Goal: Navigation & Orientation: Find specific page/section

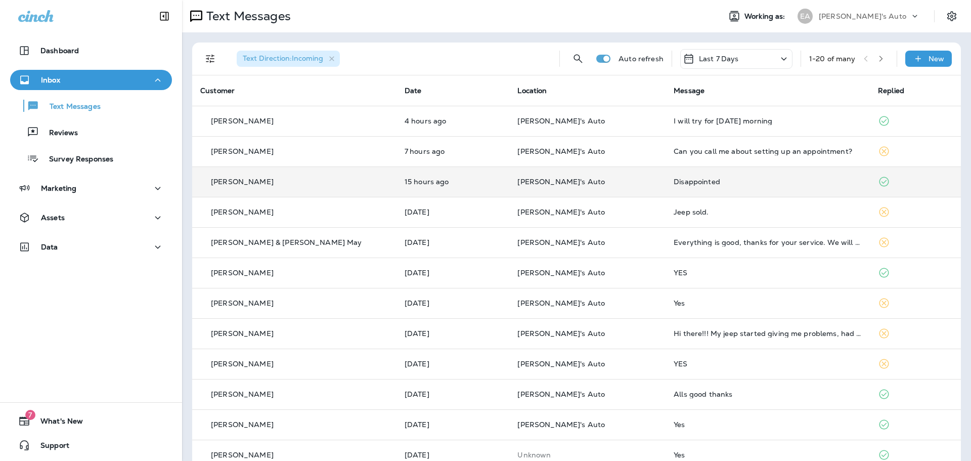
click at [337, 170] on td "[PERSON_NAME]" at bounding box center [294, 181] width 204 height 30
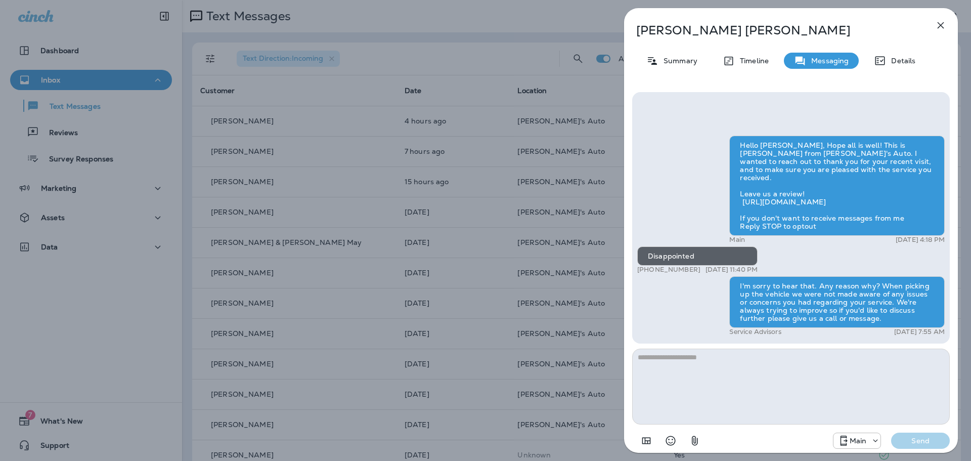
click at [941, 26] on icon "button" at bounding box center [940, 25] width 7 height 7
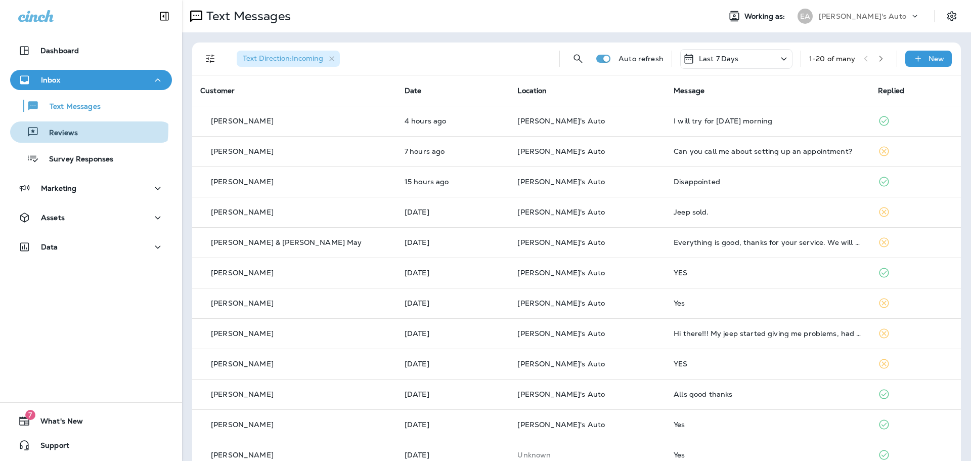
click at [64, 128] on p "Reviews" at bounding box center [58, 133] width 39 height 10
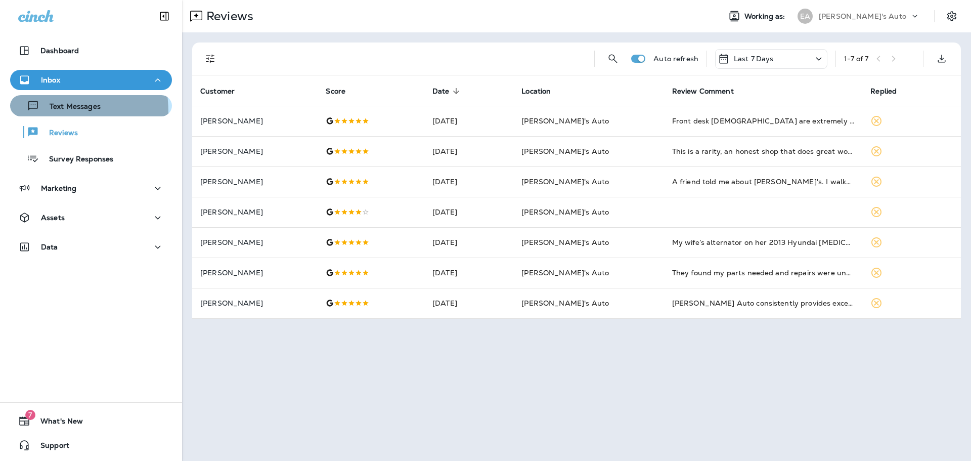
click at [34, 112] on div "Text Messages" at bounding box center [57, 105] width 86 height 15
